Goal: Check status: Check status

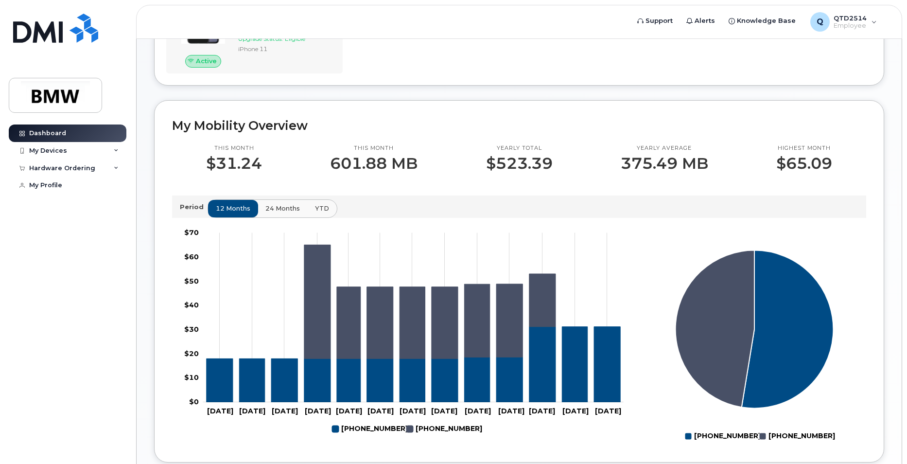
scroll to position [195, 0]
click at [82, 155] on div "My Devices" at bounding box center [68, 151] width 118 height 18
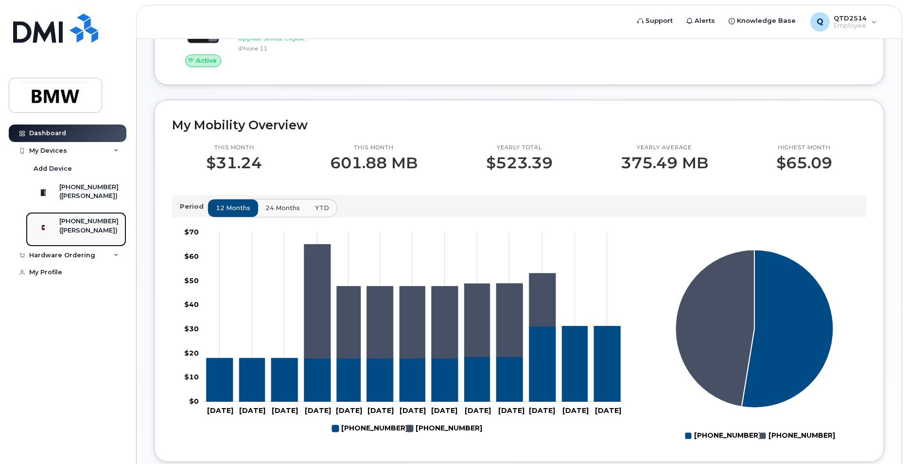
click at [94, 235] on div "([PERSON_NAME])" at bounding box center [88, 230] width 59 height 9
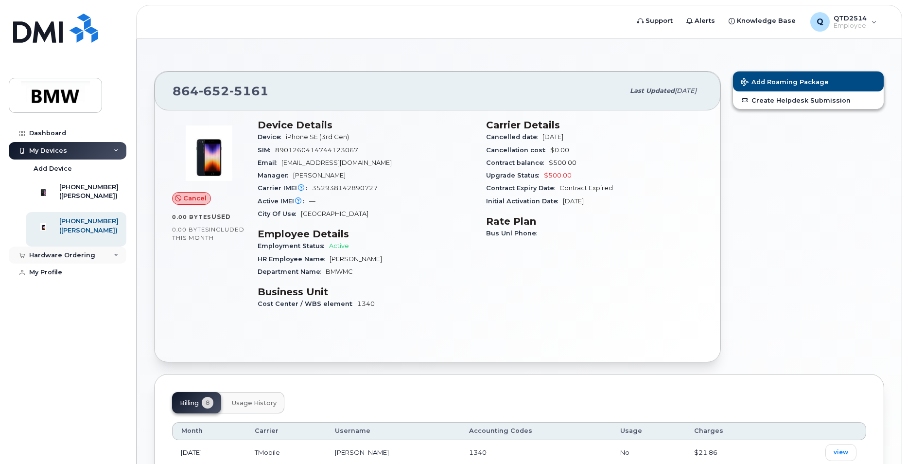
click at [92, 264] on div "Hardware Ordering" at bounding box center [68, 256] width 118 height 18
